Goal: Task Accomplishment & Management: Complete application form

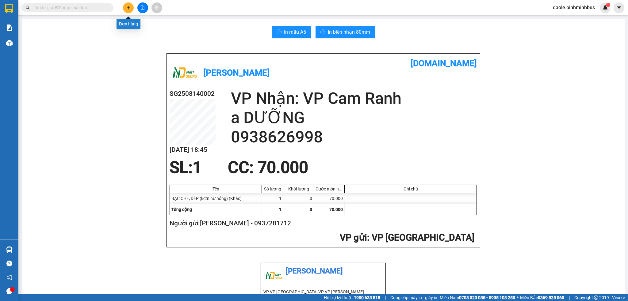
click at [130, 10] on icon "plus" at bounding box center [128, 8] width 4 height 4
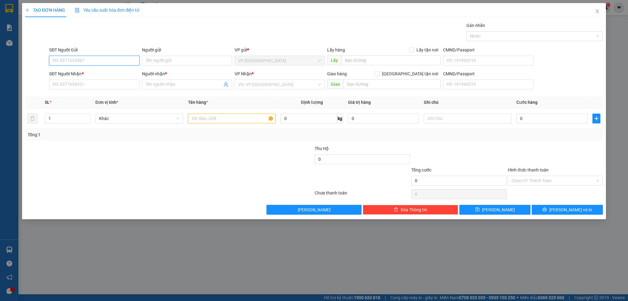
click at [104, 62] on input "SĐT Người Gửi" at bounding box center [94, 61] width 90 height 10
click at [103, 76] on div "0937281712 - [PERSON_NAME]" at bounding box center [94, 73] width 90 height 10
type input "0937281712"
type input "[PERSON_NAME]"
type input "0938626998"
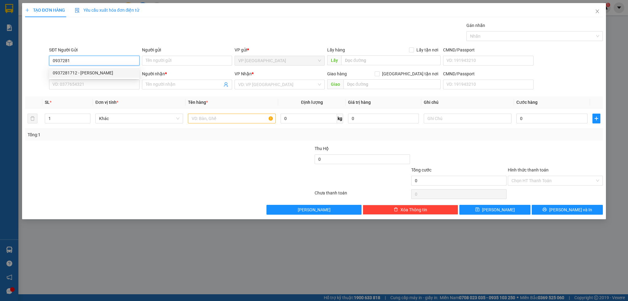
type input "a DƯỠNG"
type input "70.000"
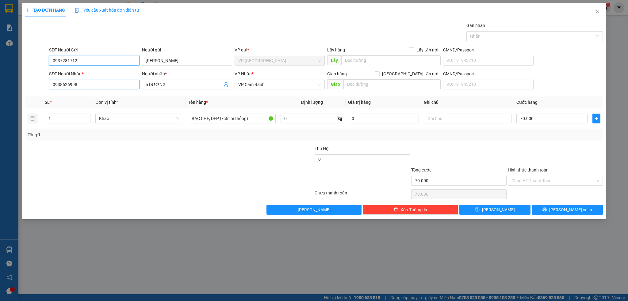
type input "0937281712"
click at [110, 86] on input "0938626998" at bounding box center [94, 85] width 90 height 10
click at [155, 165] on div at bounding box center [121, 155] width 193 height 21
click at [552, 123] on input "70.000" at bounding box center [551, 119] width 71 height 10
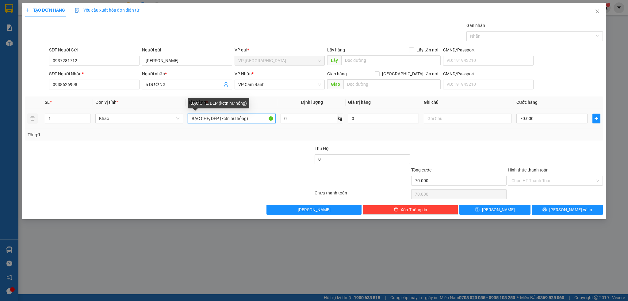
click at [255, 117] on input "BẠC CHE, DÉP (kctn hư hỏng)" at bounding box center [232, 119] width 88 height 10
drag, startPoint x: 255, startPoint y: 117, endPoint x: 191, endPoint y: 125, distance: 64.5
click at [191, 125] on td "BẠC CHE, DÉP (kctn hư hỏng)" at bounding box center [231, 118] width 93 height 21
type input "LÓT SÀN"
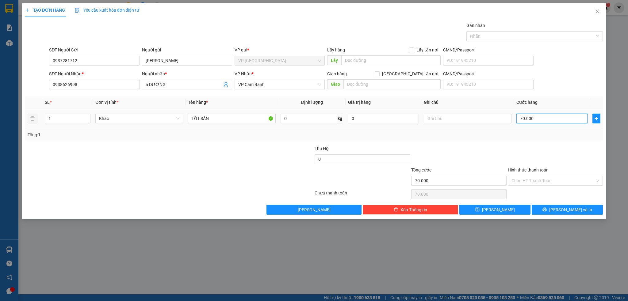
click at [560, 118] on input "70.000" at bounding box center [551, 119] width 71 height 10
type input "0"
type input "1"
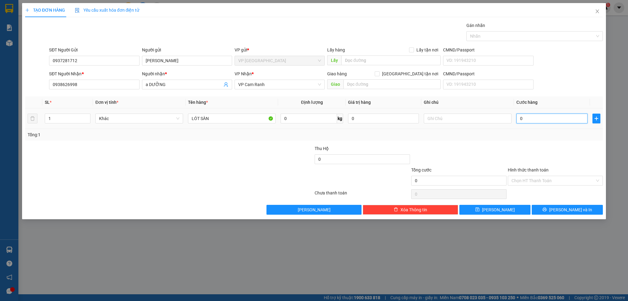
type input "1"
type input "01"
type input "10"
type input "010"
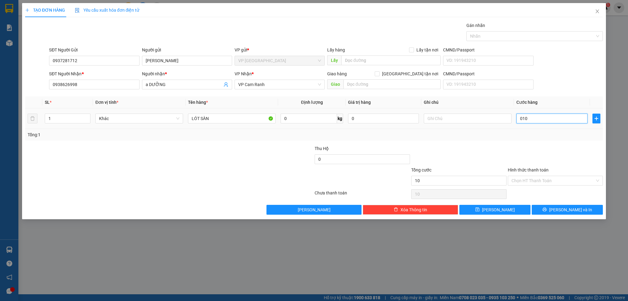
type input "100"
type input "0.100"
type input "1.000"
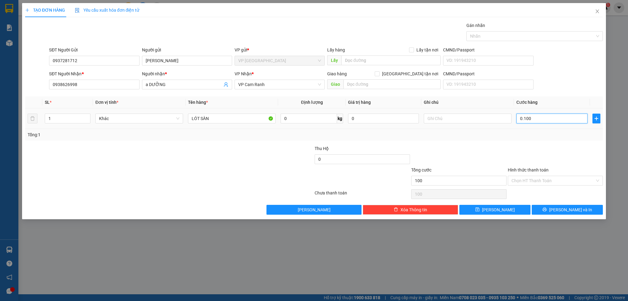
type input "01.000"
type input "10.000"
type input "010.000"
type input "100.000"
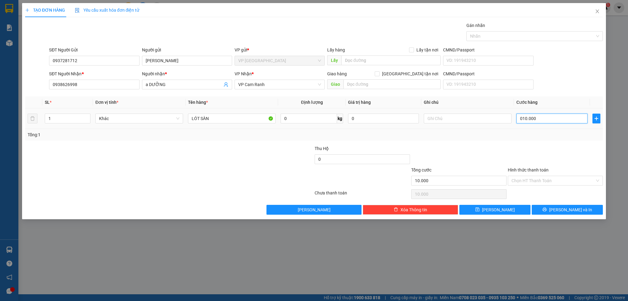
type input "100.000"
click at [488, 152] on div at bounding box center [458, 155] width 97 height 21
click at [535, 181] on input "Hình thức thanh toán" at bounding box center [553, 180] width 84 height 9
click at [533, 155] on div at bounding box center [555, 155] width 97 height 21
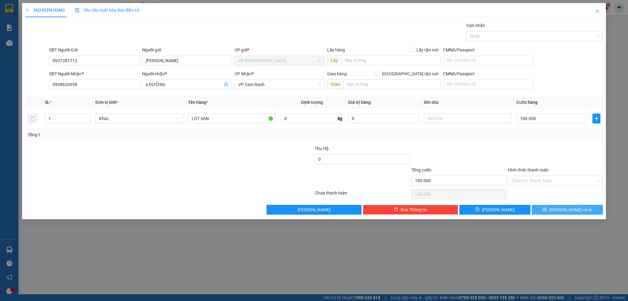
click at [569, 209] on span "[PERSON_NAME] và In" at bounding box center [570, 210] width 43 height 7
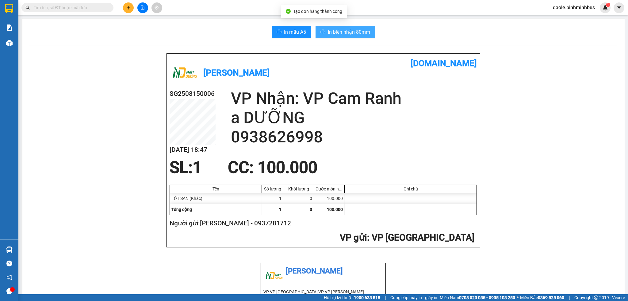
click at [355, 36] on span "In biên nhận 80mm" at bounding box center [349, 32] width 42 height 8
